Goal: Find specific page/section: Find specific page/section

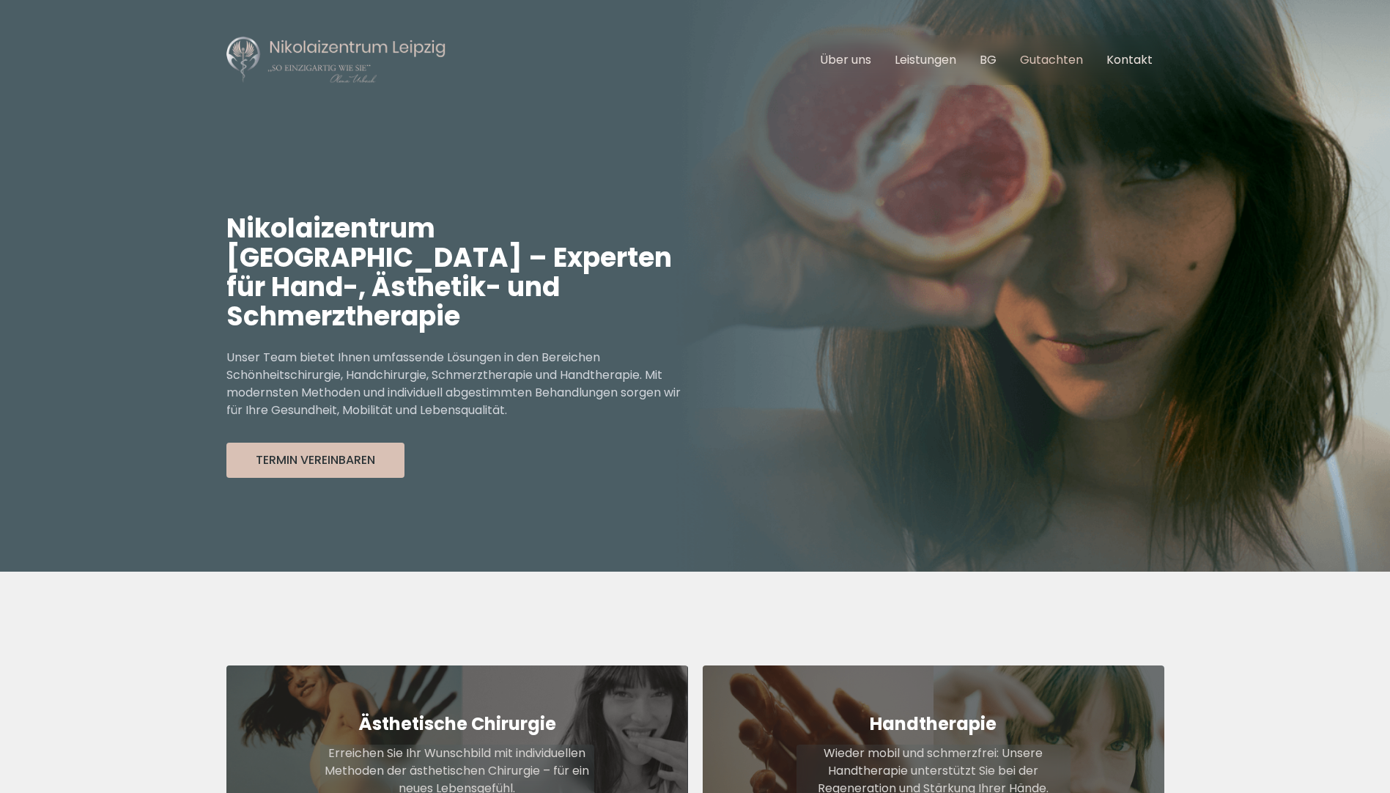
click at [1067, 56] on link "Gutachten" at bounding box center [1051, 59] width 63 height 17
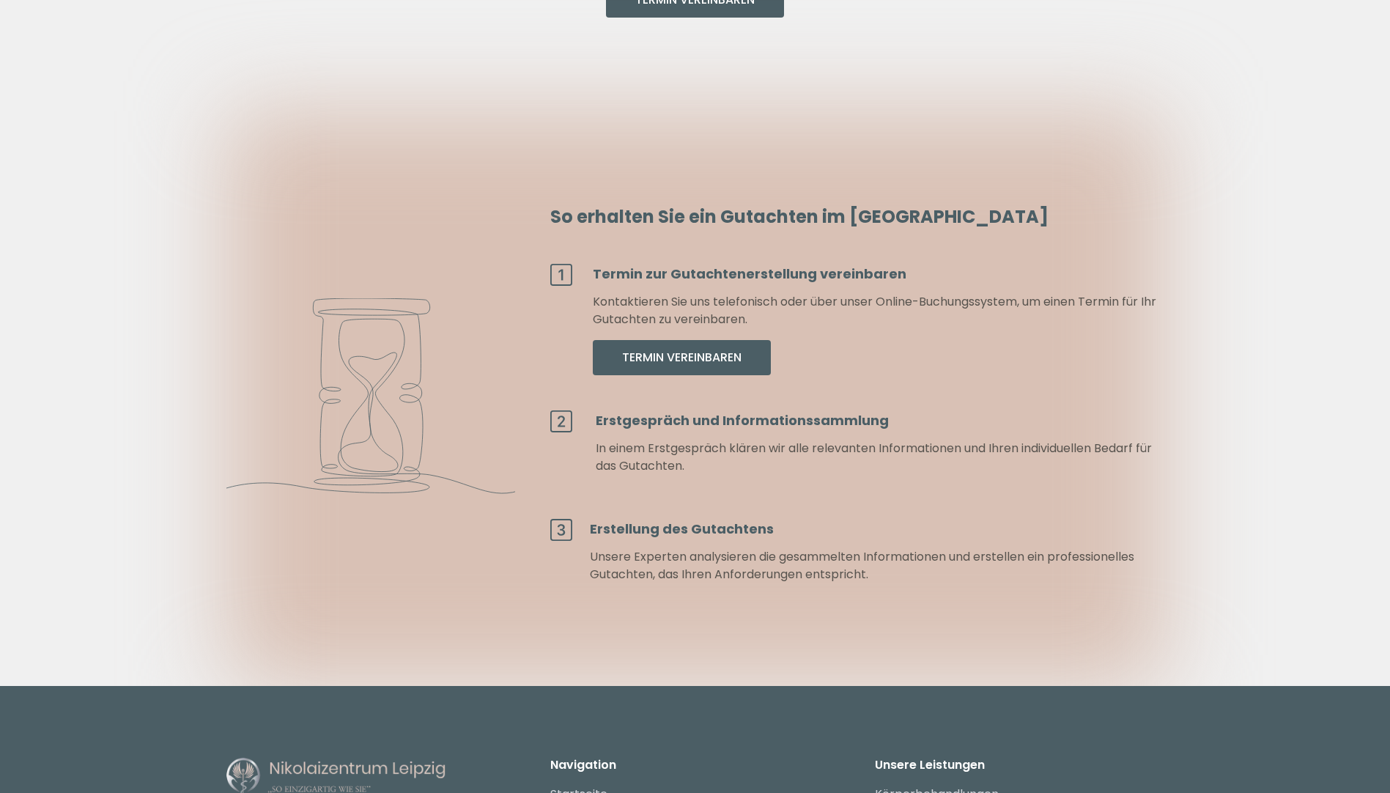
scroll to position [2847, 0]
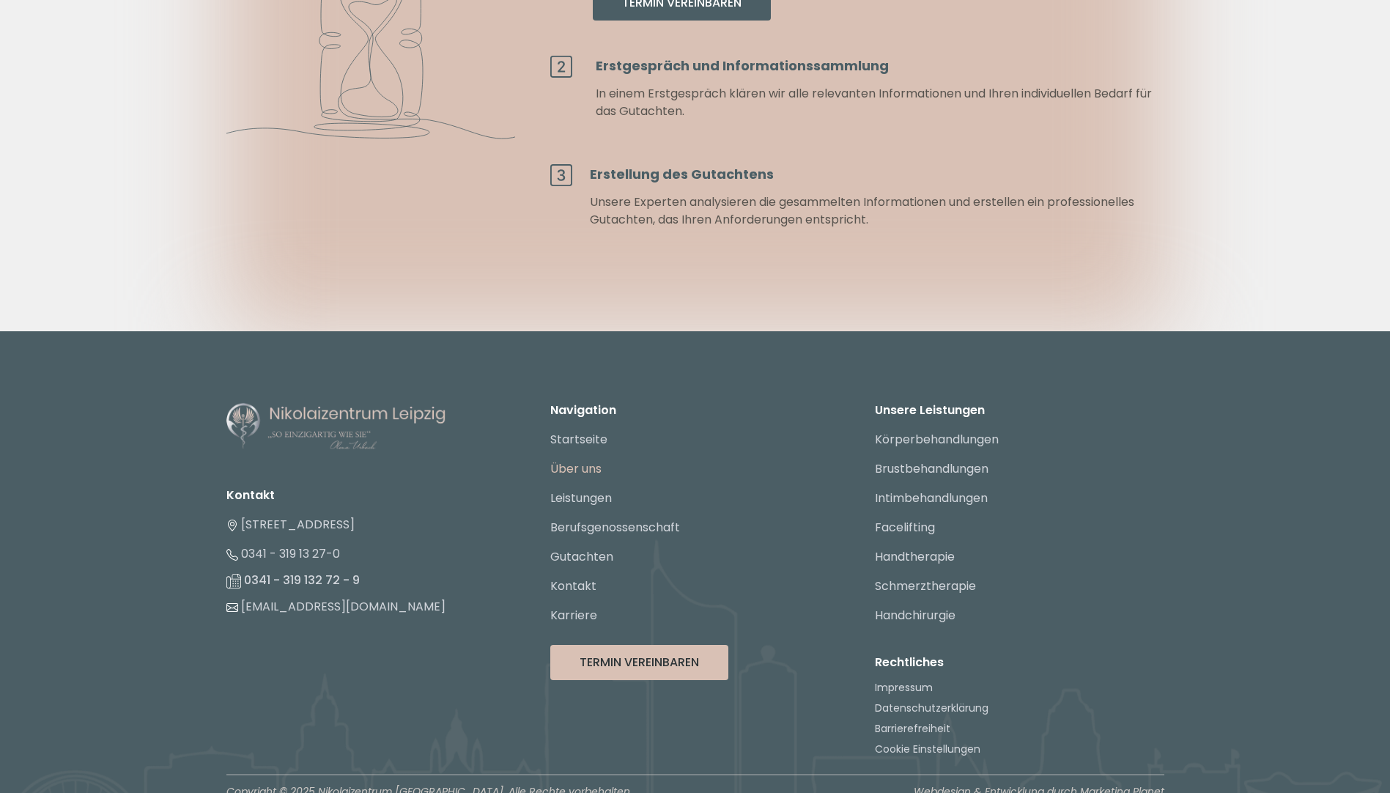
click at [570, 460] on link "Über uns" at bounding box center [575, 468] width 51 height 17
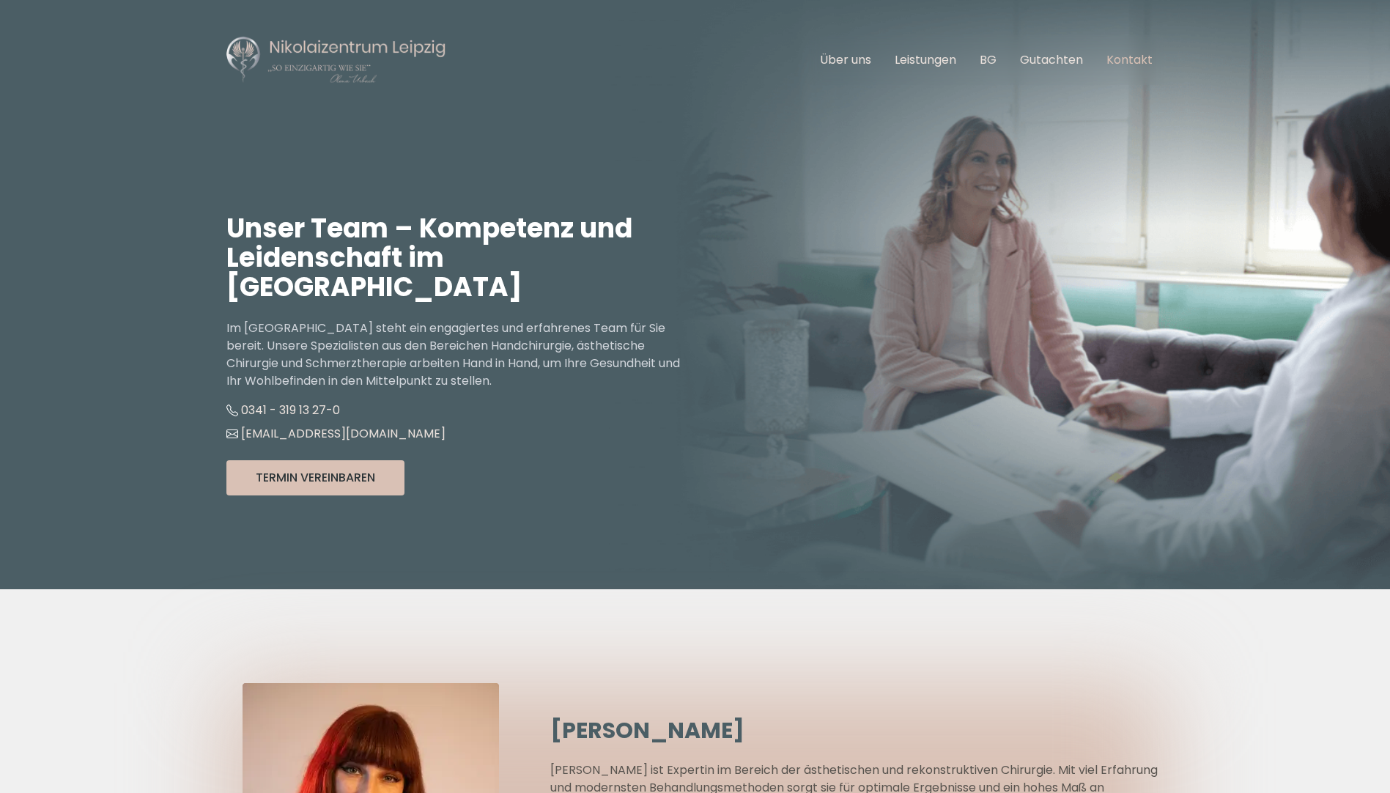
click at [1143, 60] on link "Kontakt" at bounding box center [1130, 59] width 46 height 17
